Goal: Communication & Community: Answer question/provide support

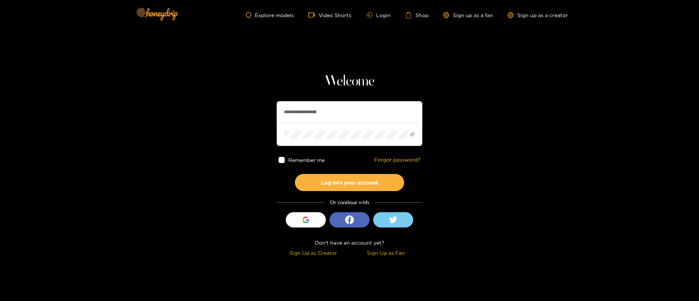
click at [327, 105] on input "**********" at bounding box center [350, 112] width 146 height 22
paste input "text"
type input "********"
click at [360, 180] on button "Log into your account" at bounding box center [349, 182] width 109 height 17
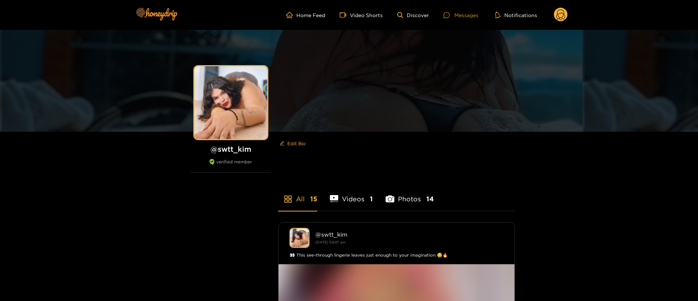
click at [457, 15] on div "Messages" at bounding box center [460, 15] width 35 height 8
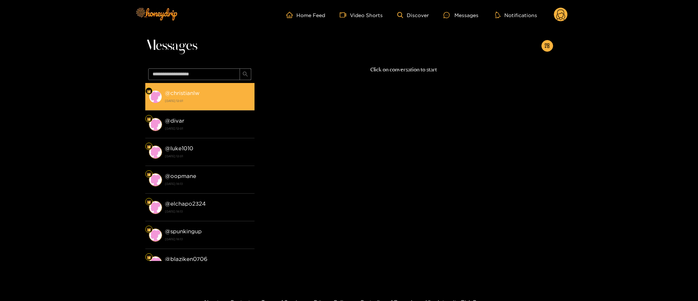
click at [239, 90] on div "@ christianlw [DATE] 12:01" at bounding box center [208, 96] width 86 height 16
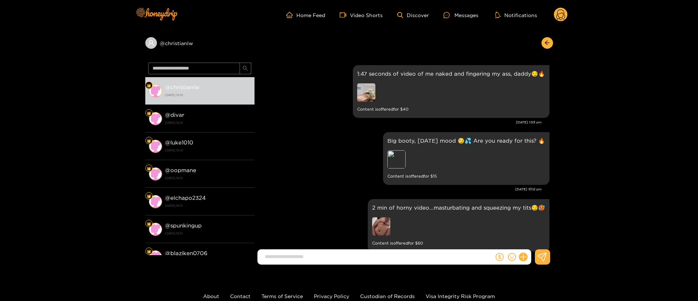
scroll to position [1312, 0]
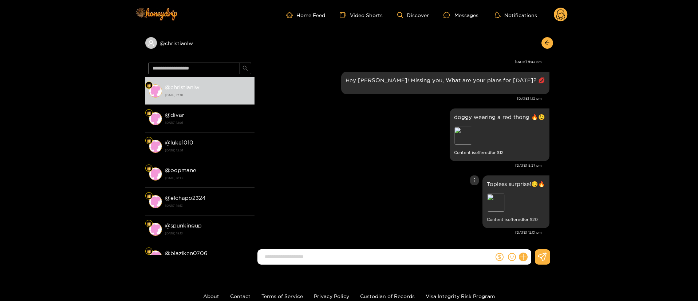
click at [363, 174] on div "Topless surprise!😏🔥 Preview Content is offered for $ 20" at bounding box center [403, 202] width 291 height 56
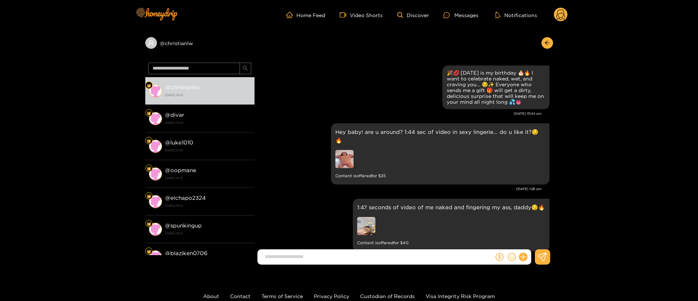
scroll to position [1419, 0]
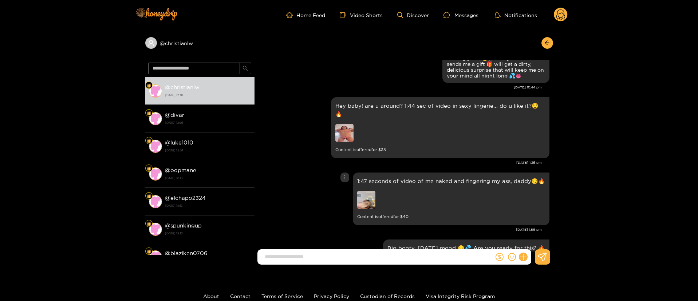
click at [368, 197] on img at bounding box center [366, 200] width 18 height 18
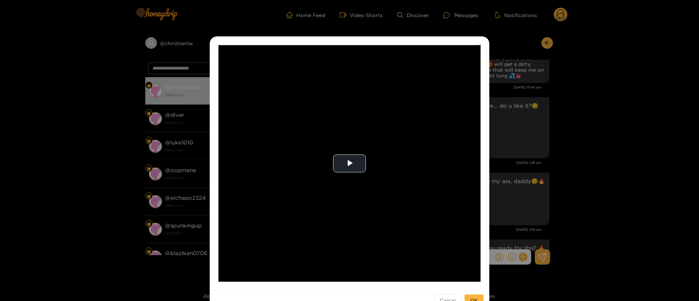
click at [589, 145] on div "**********" at bounding box center [349, 150] width 699 height 301
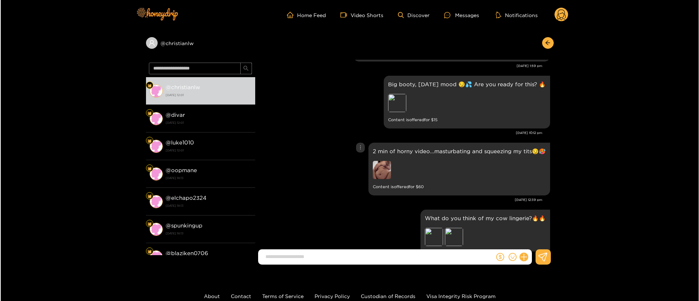
scroll to position [1638, 0]
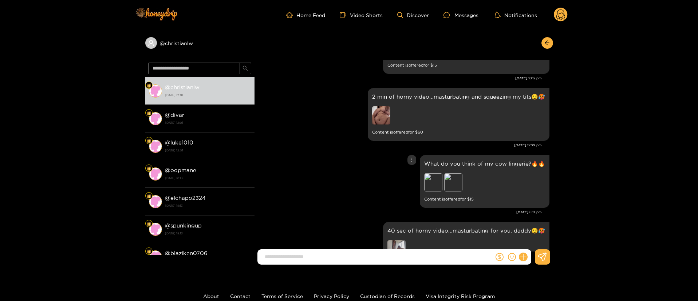
click at [447, 159] on p "What do you think of my cow lingerie?🔥🔥" at bounding box center [484, 163] width 121 height 8
copy p "What do you think of my cow lingerie?🔥🔥"
click at [438, 159] on p "What do you think of my cow lingerie?🔥🔥" at bounding box center [484, 163] width 121 height 8
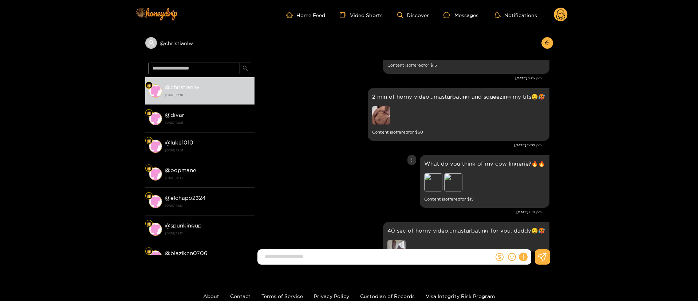
click at [438, 159] on p "What do you think of my cow lingerie?🔥🔥" at bounding box center [484, 163] width 121 height 8
click at [413, 157] on icon "more" at bounding box center [411, 159] width 5 height 5
click at [408, 167] on div "Unsend" at bounding box center [412, 166] width 18 height 7
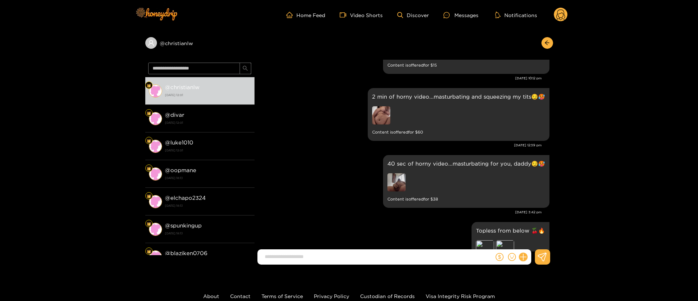
click at [527, 255] on div at bounding box center [512, 256] width 37 height 15
click at [526, 254] on button at bounding box center [523, 257] width 12 height 12
click at [535, 237] on icon at bounding box center [536, 238] width 7 height 7
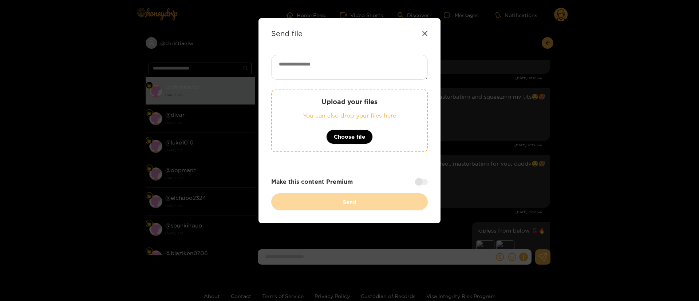
click at [355, 78] on textarea at bounding box center [349, 67] width 157 height 25
paste textarea "**********"
type textarea "**********"
click at [354, 143] on button "Choose file" at bounding box center [349, 137] width 47 height 15
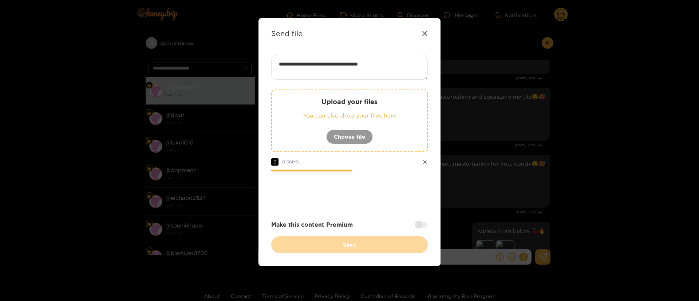
click at [420, 220] on div "**********" at bounding box center [349, 154] width 157 height 198
click at [417, 226] on div at bounding box center [421, 225] width 13 height 6
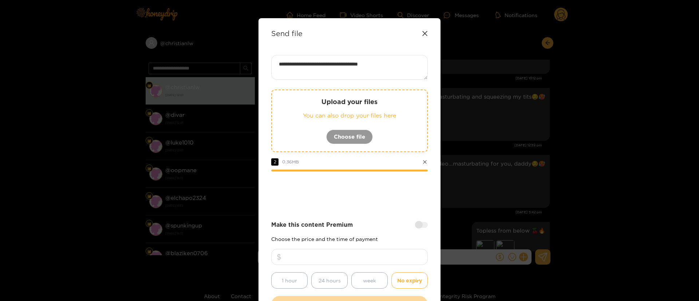
click at [387, 258] on input "number" at bounding box center [349, 257] width 157 height 16
type input "**"
click at [377, 200] on div at bounding box center [349, 191] width 157 height 29
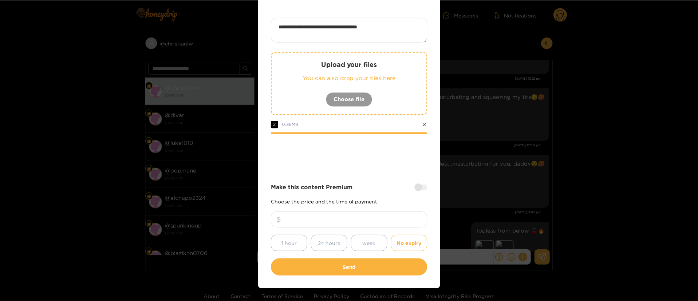
scroll to position [54, 0]
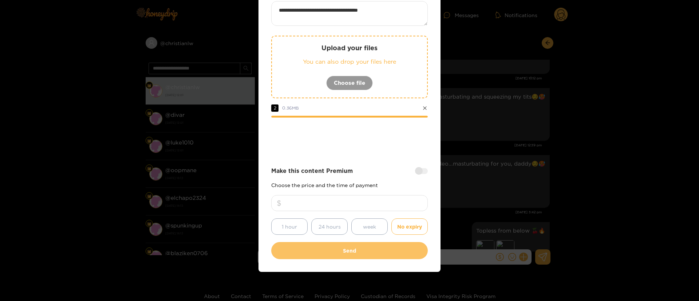
click at [325, 258] on button "Send" at bounding box center [349, 250] width 157 height 17
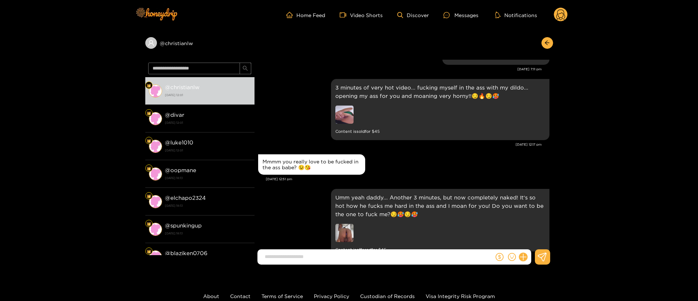
scroll to position [1428, 0]
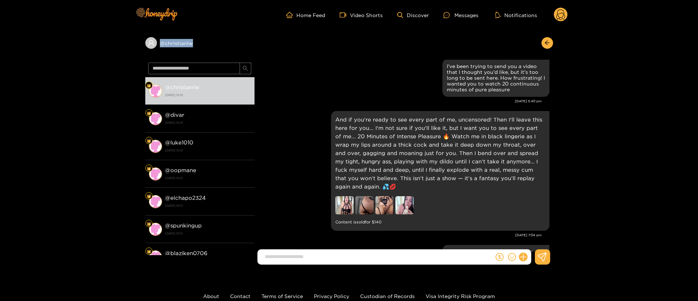
copy div "@ christianlw"
drag, startPoint x: 134, startPoint y: 62, endPoint x: 162, endPoint y: 51, distance: 30.9
click at [155, 59] on div "@ christianlw" at bounding box center [349, 45] width 408 height 30
click at [561, 19] on icon at bounding box center [560, 15] width 9 height 13
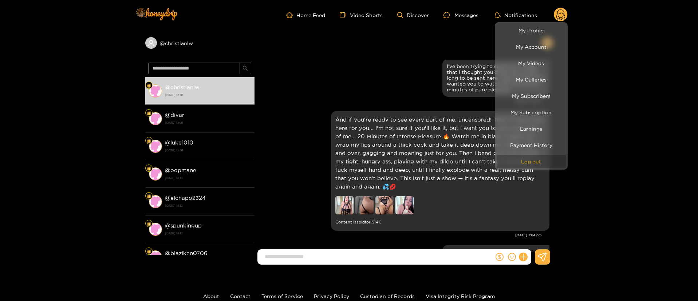
click at [522, 165] on button "Log out" at bounding box center [530, 161] width 69 height 13
